Goal: Task Accomplishment & Management: Manage account settings

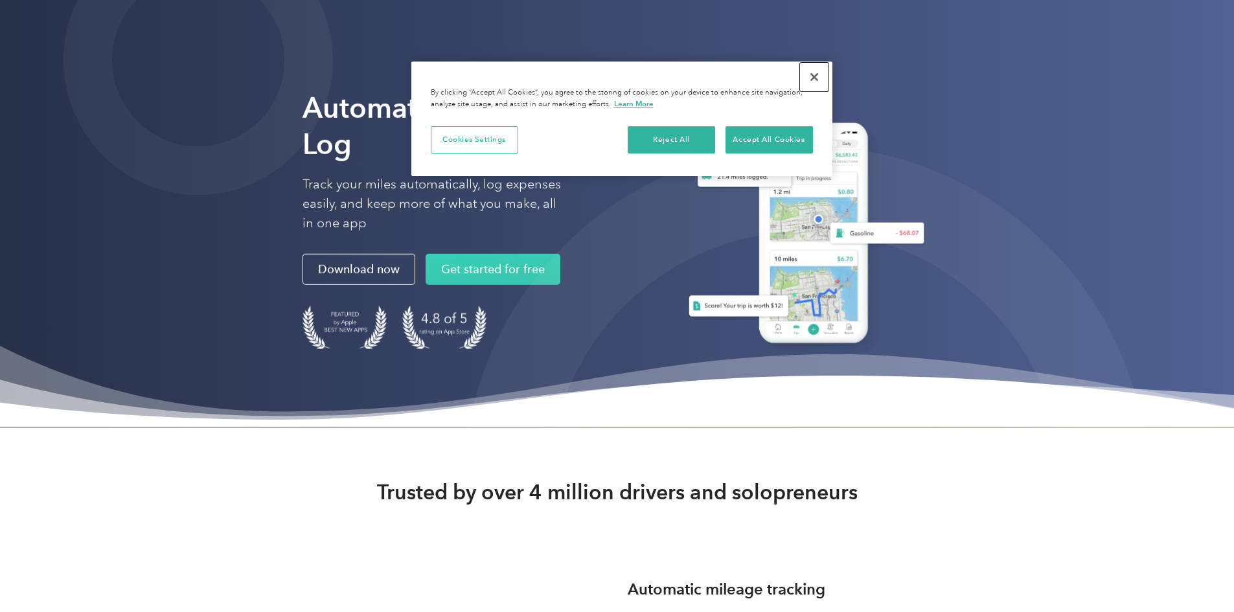
click at [815, 77] on button "Close" at bounding box center [814, 77] width 28 height 28
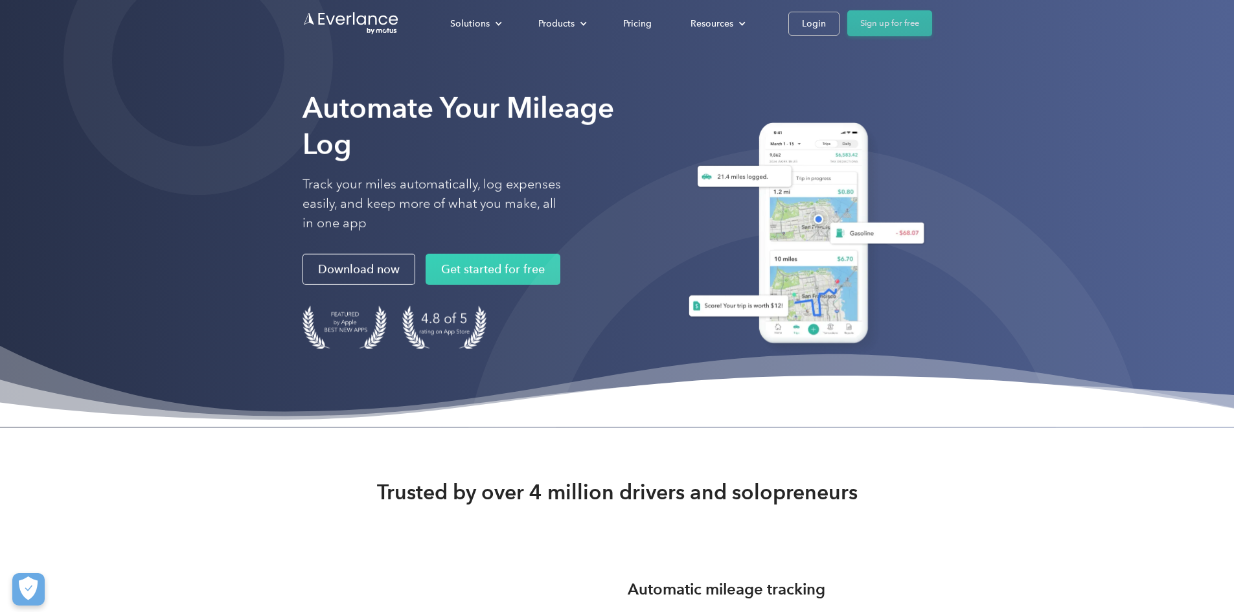
click at [932, 26] on link "Sign up for free" at bounding box center [889, 23] width 85 height 26
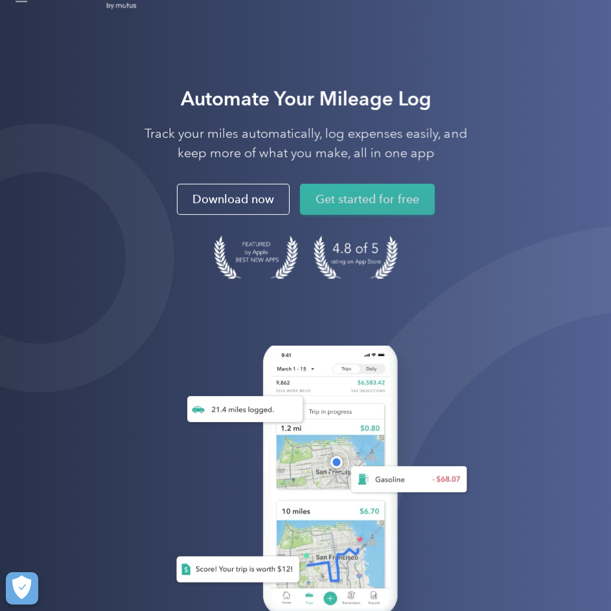
click at [342, 199] on link "Get started for free" at bounding box center [367, 199] width 135 height 31
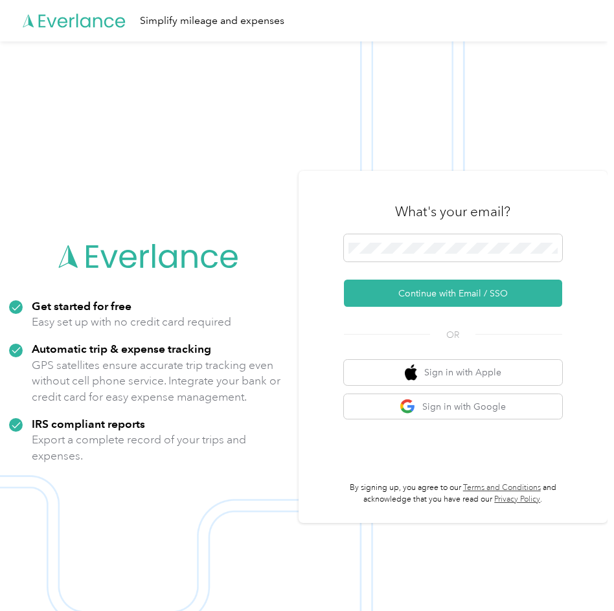
click at [197, 87] on img at bounding box center [303, 346] width 607 height 611
click at [420, 256] on span at bounding box center [453, 247] width 219 height 27
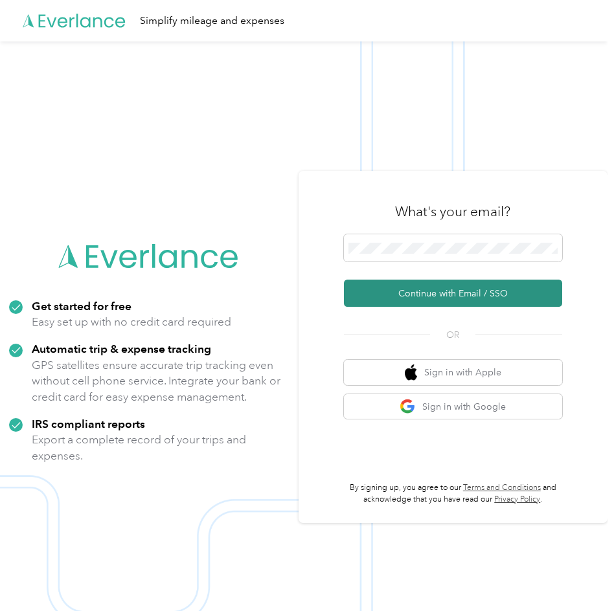
click at [455, 304] on button "Continue with Email / SSO" at bounding box center [453, 293] width 219 height 27
click at [420, 293] on button "Continue with Email / SSO" at bounding box center [453, 293] width 219 height 27
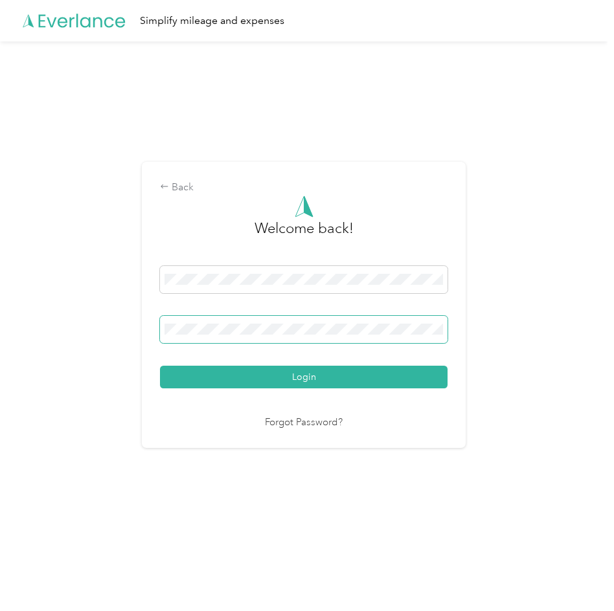
click at [160, 366] on button "Login" at bounding box center [304, 377] width 288 height 23
